Goal: Information Seeking & Learning: Learn about a topic

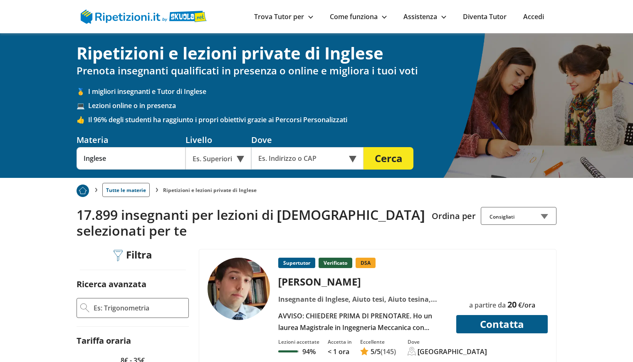
click at [240, 157] on div "Es. Superiori" at bounding box center [219, 158] width 66 height 22
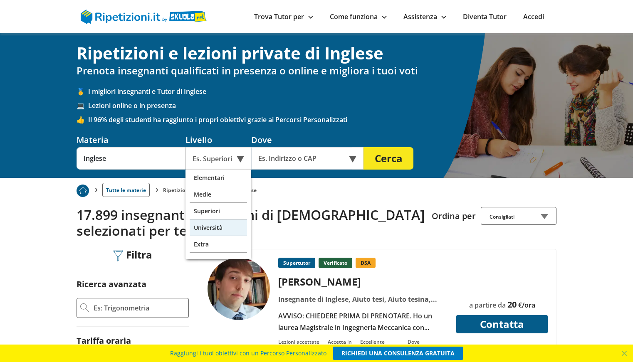
click at [227, 226] on div "Università" at bounding box center [218, 228] width 57 height 17
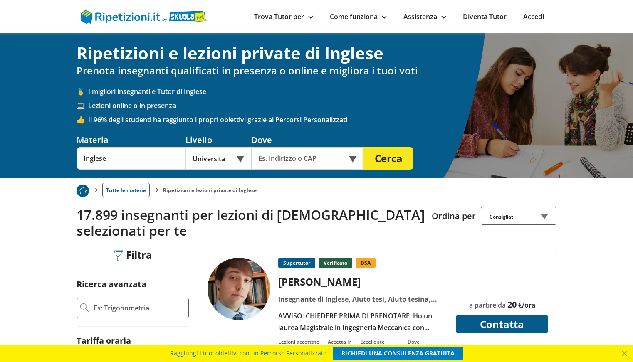
click at [238, 158] on div "Università" at bounding box center [219, 158] width 66 height 22
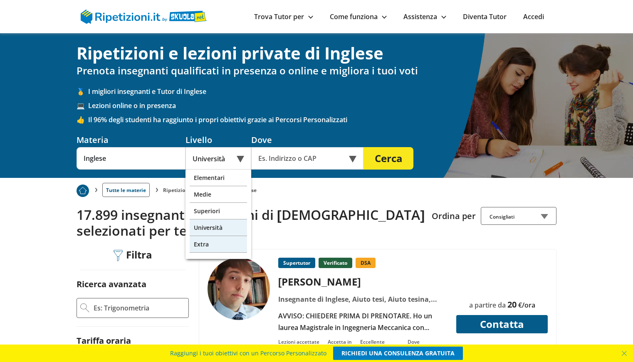
click at [223, 242] on div "Extra" at bounding box center [218, 244] width 57 height 17
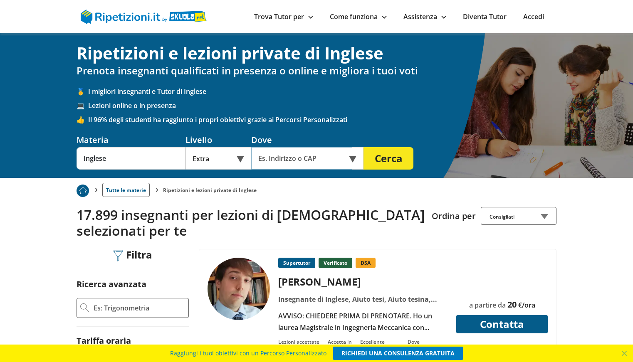
click at [267, 158] on input "text" at bounding box center [301, 158] width 101 height 22
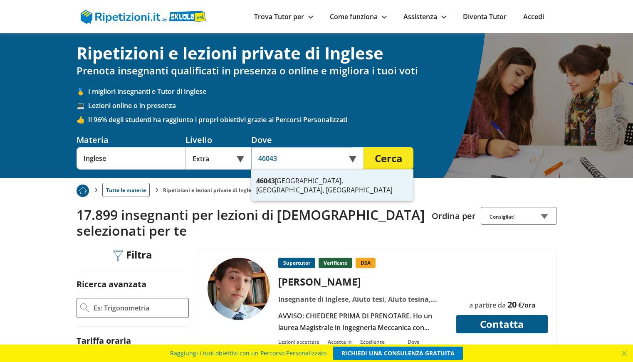
click at [305, 179] on div "46043 [GEOGRAPHIC_DATA], [GEOGRAPHIC_DATA], [GEOGRAPHIC_DATA]" at bounding box center [332, 186] width 162 height 32
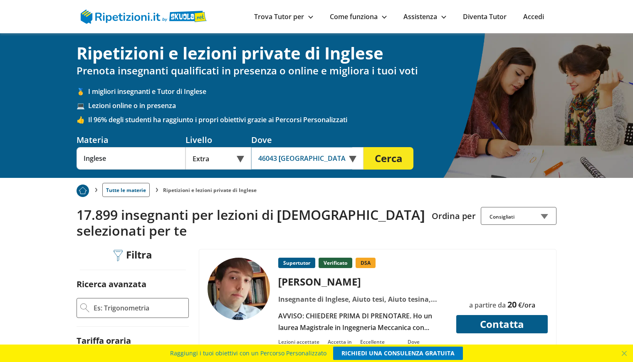
type input "46043 [GEOGRAPHIC_DATA], [GEOGRAPHIC_DATA], [GEOGRAPHIC_DATA]"
click at [396, 159] on button "Cerca" at bounding box center [389, 158] width 50 height 22
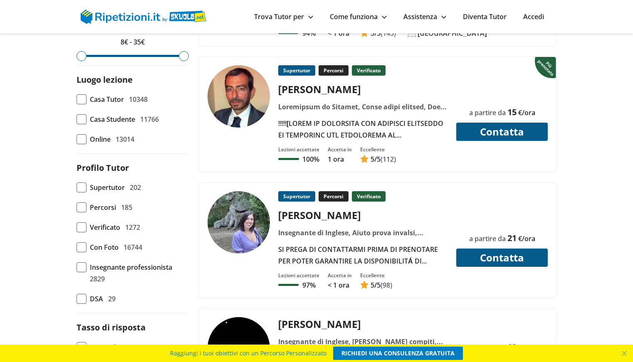
scroll to position [317, 0]
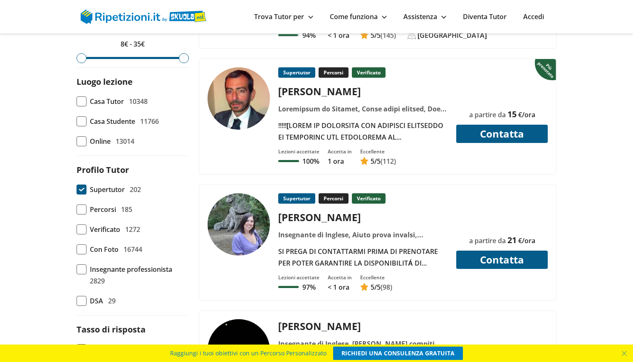
click at [80, 189] on span at bounding box center [82, 190] width 10 height 10
click at [77, 190] on input "Supertutor 202" at bounding box center [77, 190] width 0 height 0
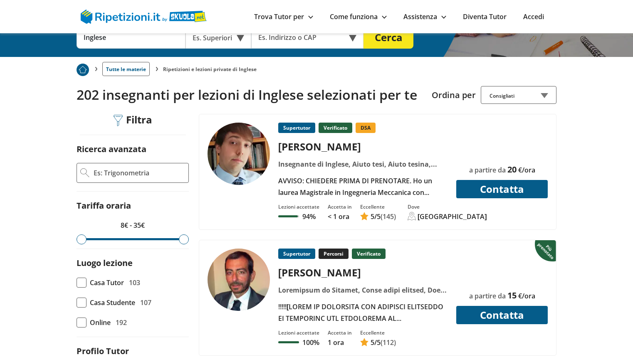
scroll to position [122, 0]
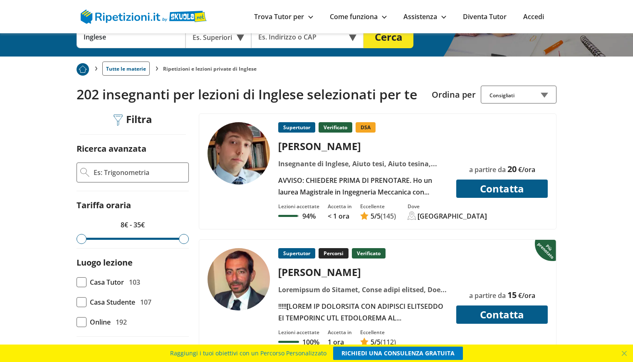
click at [119, 173] on input "Ricerca avanzata" at bounding box center [139, 172] width 92 height 12
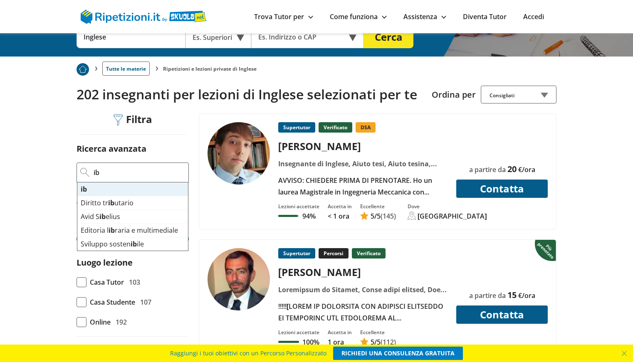
click at [81, 190] on mark "ib" at bounding box center [84, 189] width 6 height 9
type input "ib"
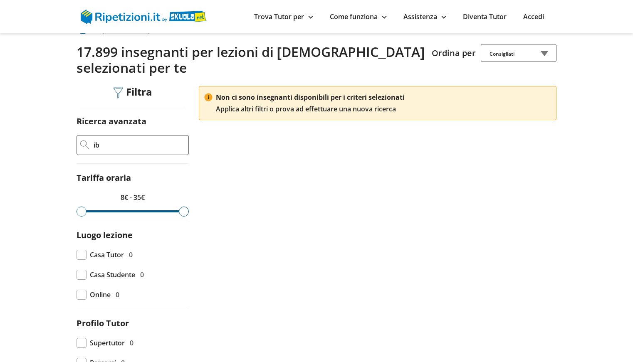
scroll to position [70, 0]
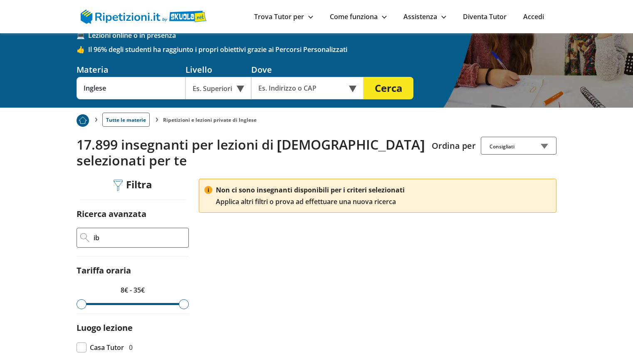
click at [112, 243] on input "ib" at bounding box center [139, 238] width 92 height 12
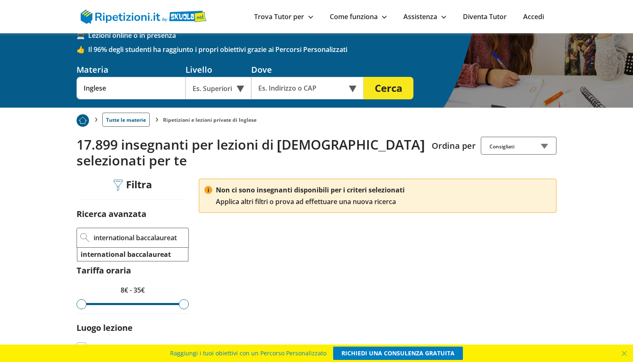
type input "international baccalaureat"
click button "Applica filtri" at bounding box center [0, 0] width 0 height 0
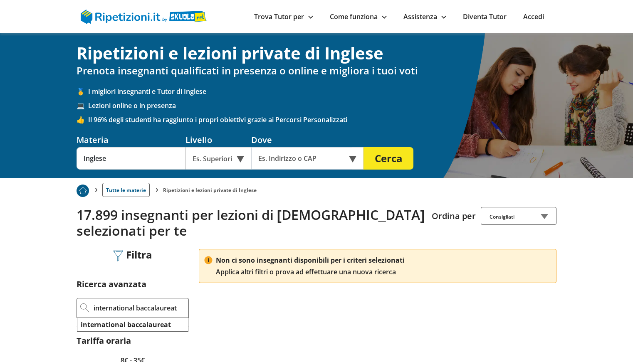
click at [168, 309] on input "international baccalaureat" at bounding box center [139, 308] width 92 height 12
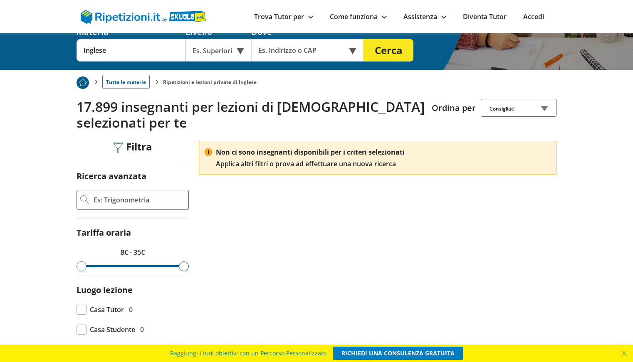
scroll to position [108, 0]
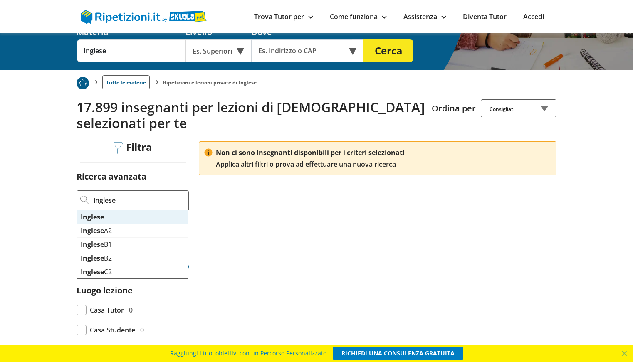
click at [99, 216] on mark "Inglese" at bounding box center [92, 217] width 23 height 9
type input "Inglese"
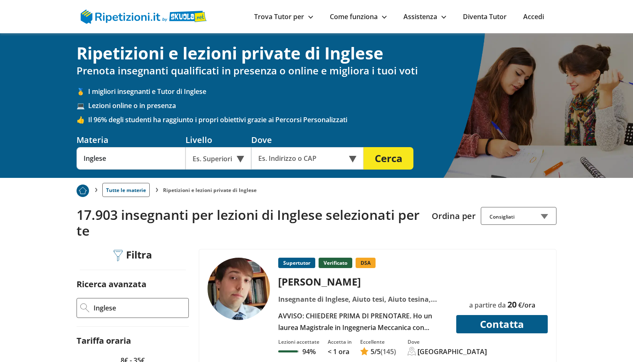
click at [124, 310] on input "Inglese" at bounding box center [139, 308] width 92 height 12
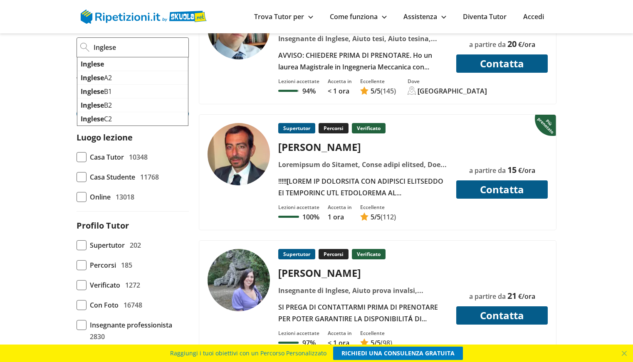
scroll to position [268, 0]
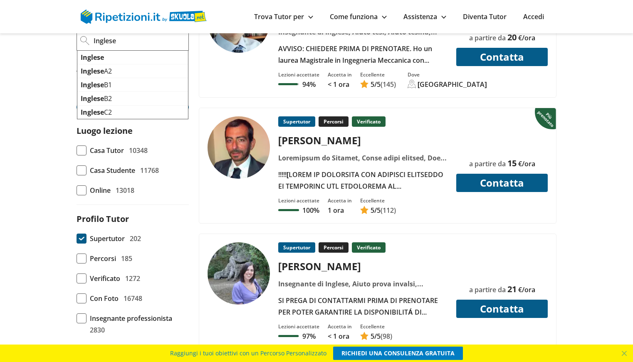
type input "Inglese"
click at [81, 241] on span at bounding box center [82, 239] width 10 height 10
click at [77, 239] on input "Supertutor 202" at bounding box center [77, 239] width 0 height 0
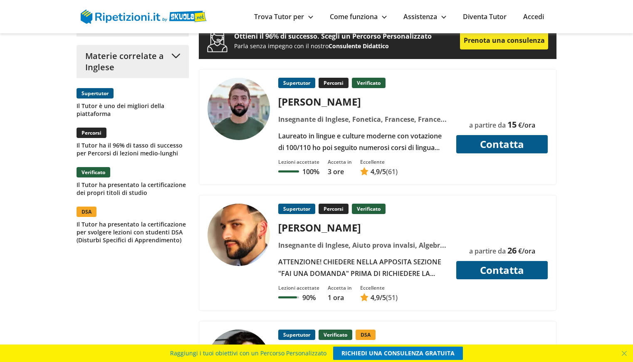
scroll to position [837, 0]
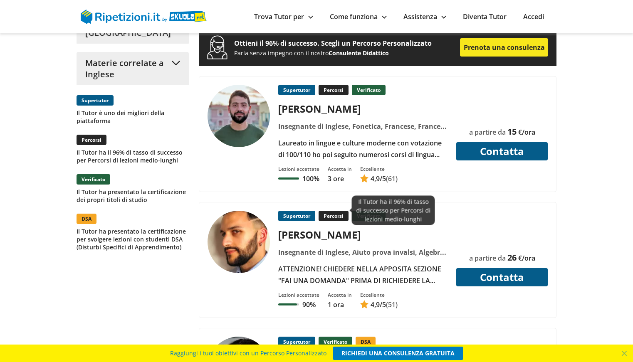
click at [334, 211] on p "Percorsi" at bounding box center [334, 216] width 30 height 10
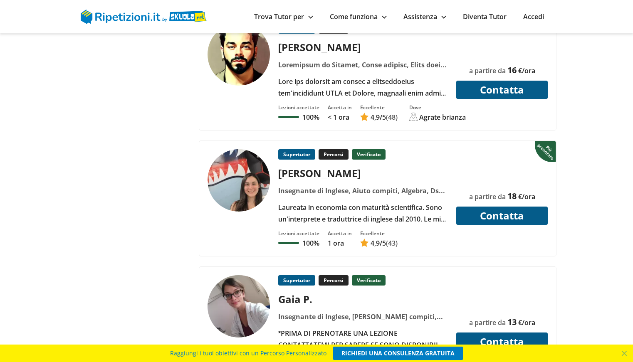
scroll to position [1278, 0]
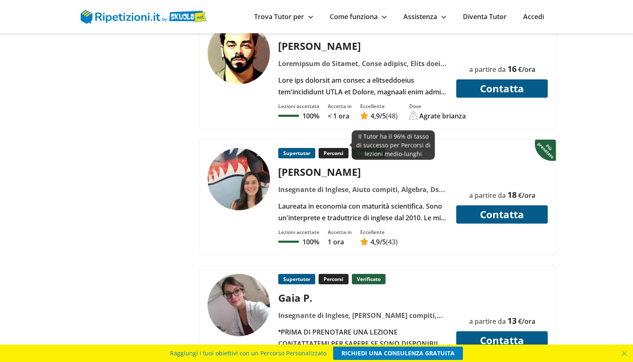
click at [324, 148] on p "Percorsi" at bounding box center [334, 153] width 30 height 10
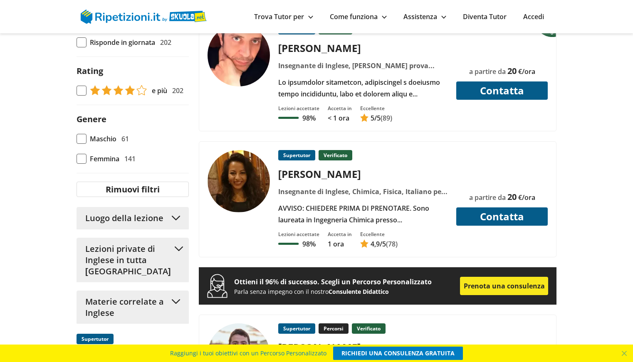
scroll to position [599, 0]
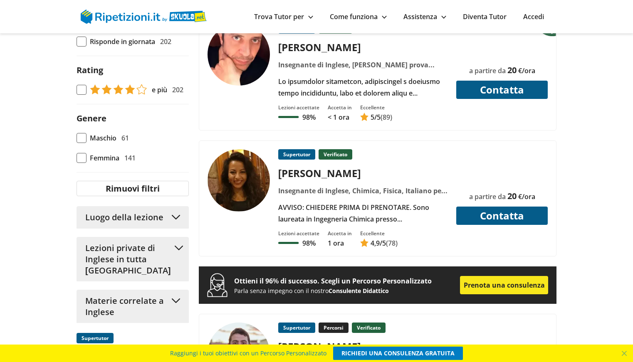
click at [181, 216] on button "Luogo della lezione" at bounding box center [133, 217] width 112 height 22
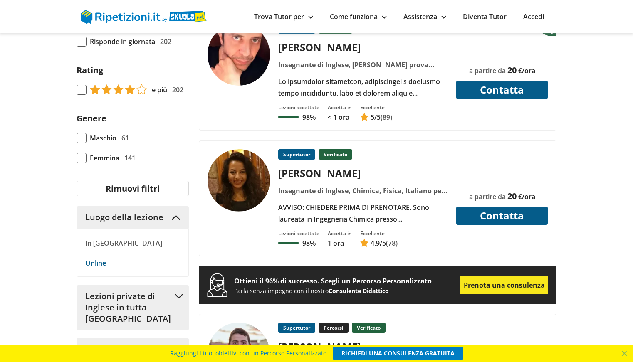
click at [181, 216] on button "Luogo della lezione" at bounding box center [133, 217] width 112 height 22
click at [112, 243] on p "In [GEOGRAPHIC_DATA]" at bounding box center [132, 244] width 95 height 12
click at [93, 248] on p "In [GEOGRAPHIC_DATA]" at bounding box center [132, 244] width 95 height 12
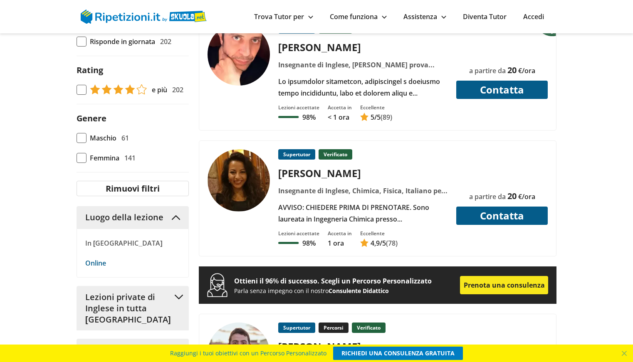
click at [93, 248] on p "In [GEOGRAPHIC_DATA]" at bounding box center [132, 244] width 95 height 12
click at [124, 246] on p "In [GEOGRAPHIC_DATA]" at bounding box center [132, 244] width 95 height 12
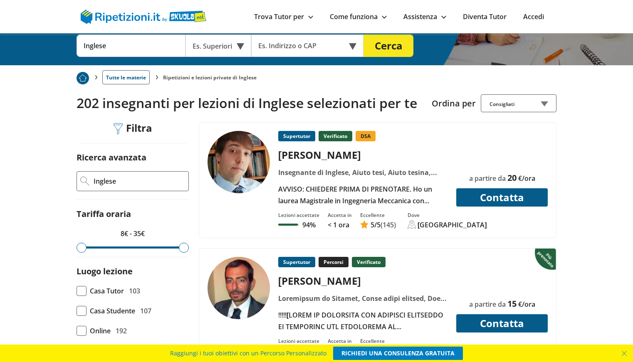
scroll to position [97, 0]
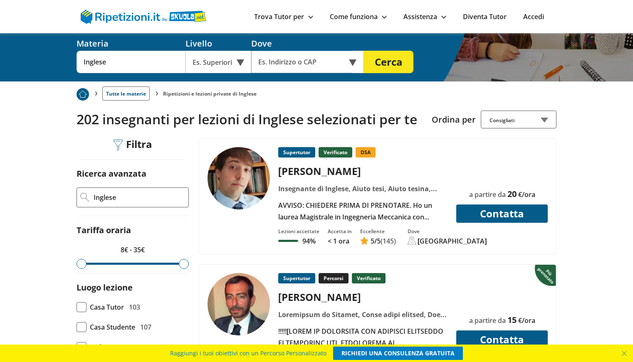
click at [276, 57] on input "text" at bounding box center [301, 62] width 101 height 22
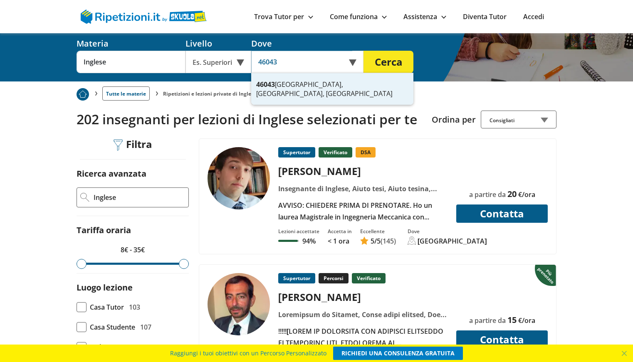
click at [280, 85] on div "46043 Castiglione delle Stiviere, MN, Italia" at bounding box center [332, 89] width 162 height 32
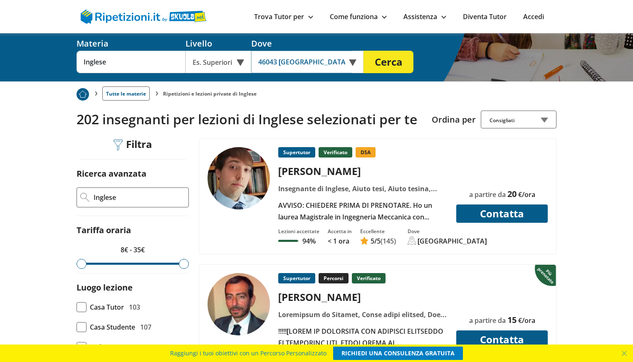
type input "46043 [GEOGRAPHIC_DATA], [GEOGRAPHIC_DATA], [GEOGRAPHIC_DATA]"
click at [238, 62] on div "Es. Superiori" at bounding box center [219, 62] width 66 height 22
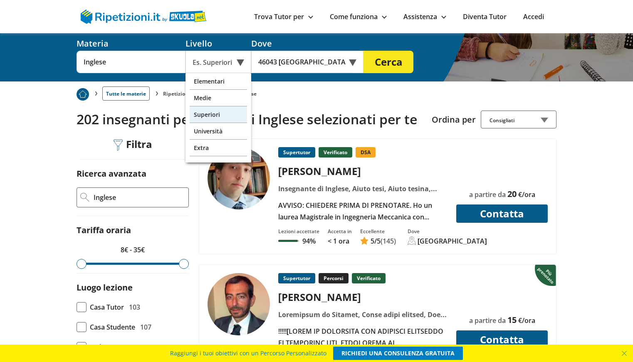
click at [208, 115] on div "Superiori" at bounding box center [218, 115] width 57 height 17
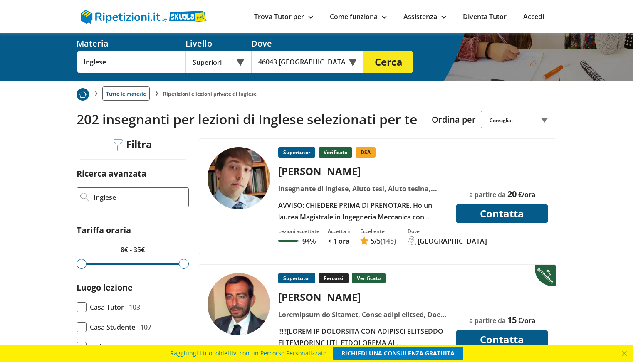
click at [393, 63] on button "Cerca" at bounding box center [389, 62] width 50 height 22
